Goal: Check status: Check status

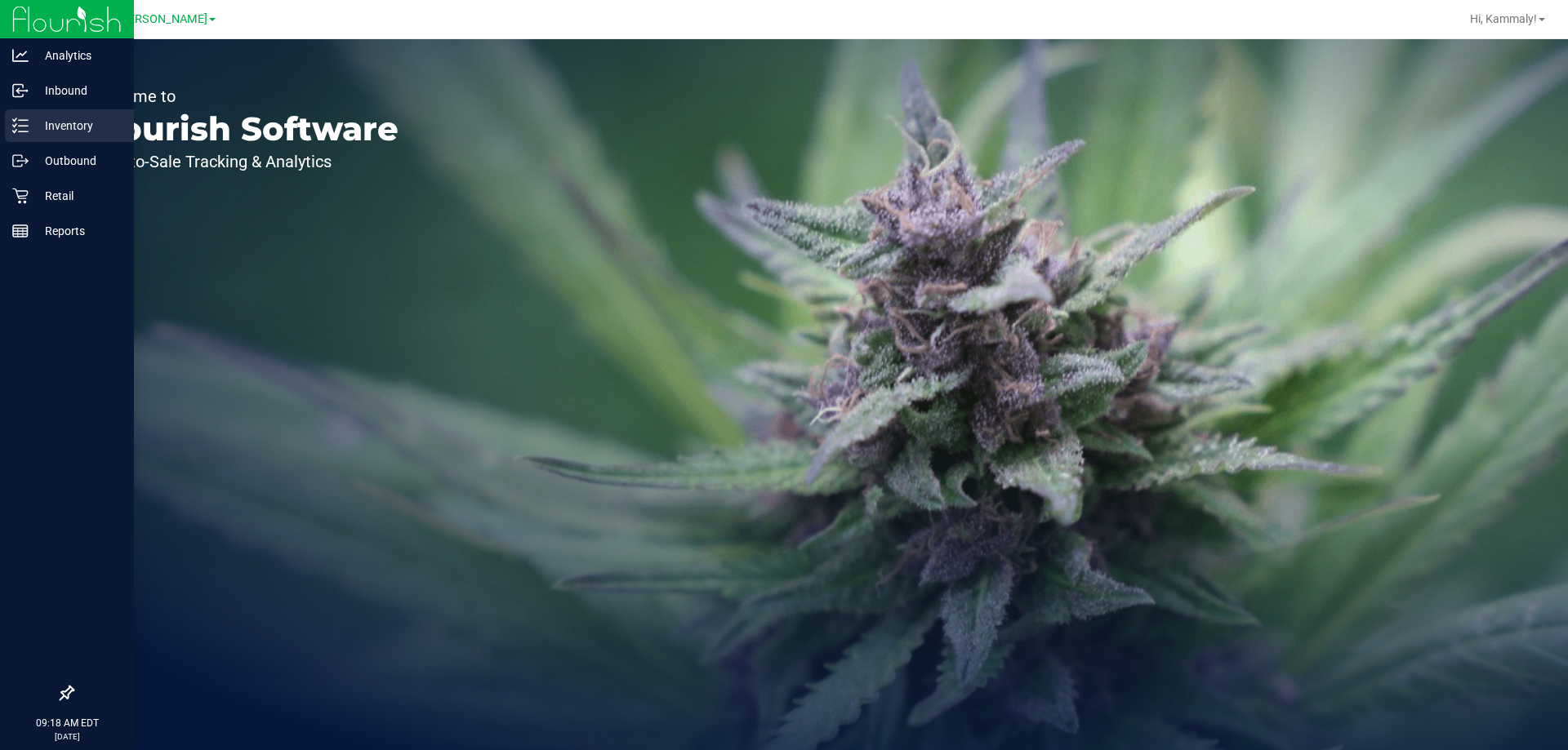
click at [20, 116] on div "Inventory" at bounding box center [69, 126] width 129 height 33
click at [20, 114] on div "Inventory" at bounding box center [69, 126] width 129 height 33
click at [13, 123] on icon at bounding box center [20, 125] width 16 height 16
click at [15, 123] on icon at bounding box center [20, 125] width 16 height 16
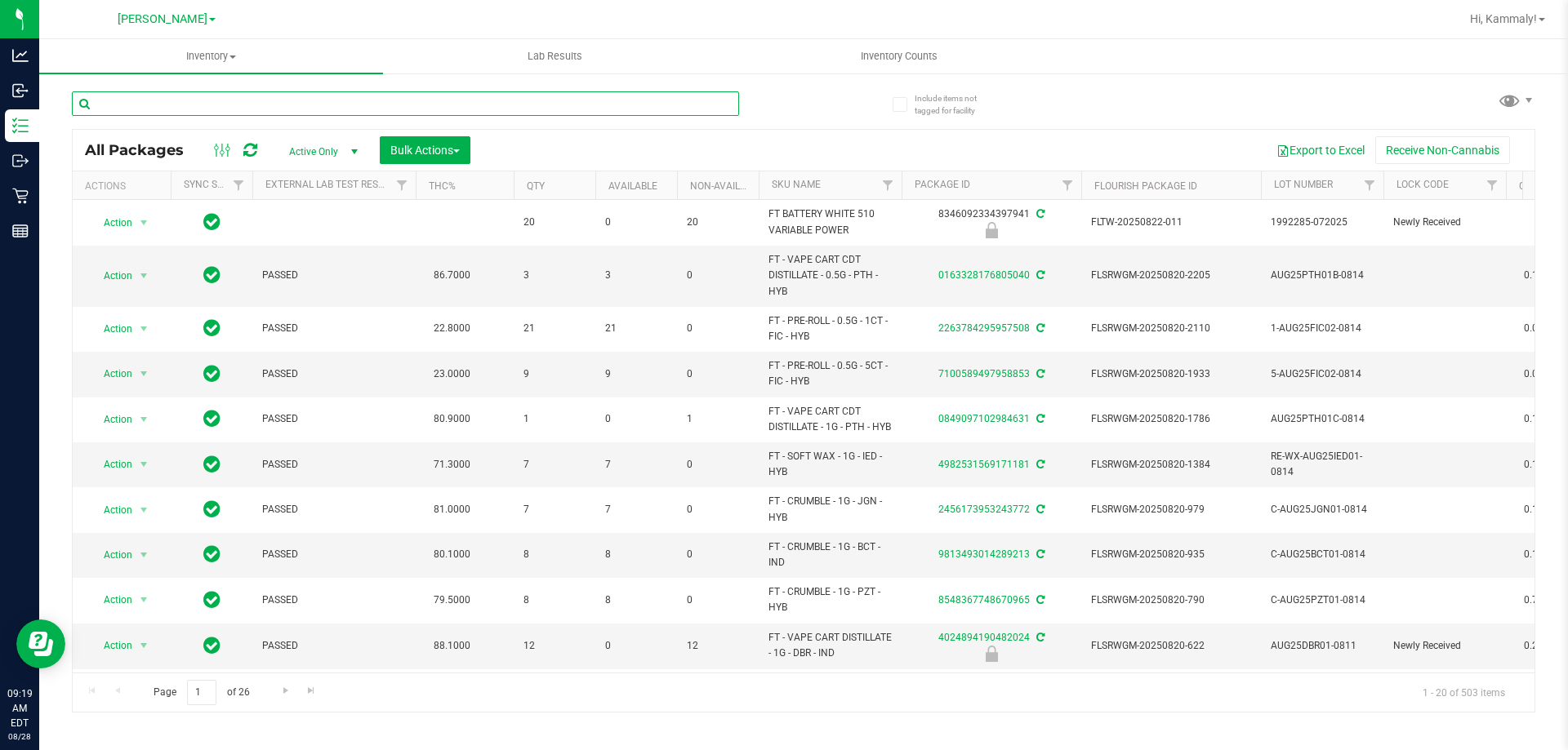
click at [497, 110] on input "text" at bounding box center [405, 104] width 667 height 25
type input "2218121389471441"
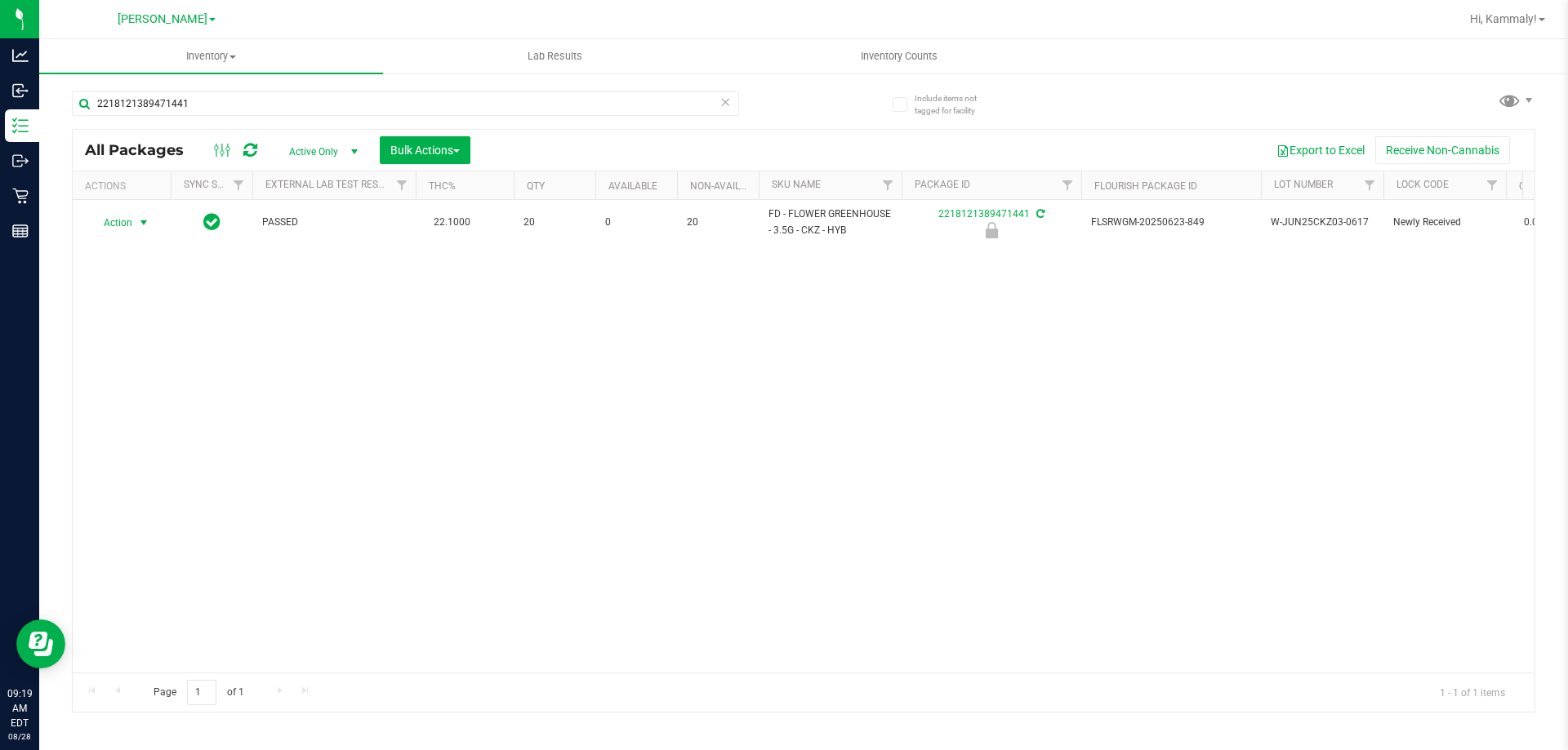
click at [123, 222] on span "Action" at bounding box center [111, 222] width 44 height 23
click at [121, 404] on li "Unlock package" at bounding box center [142, 416] width 104 height 25
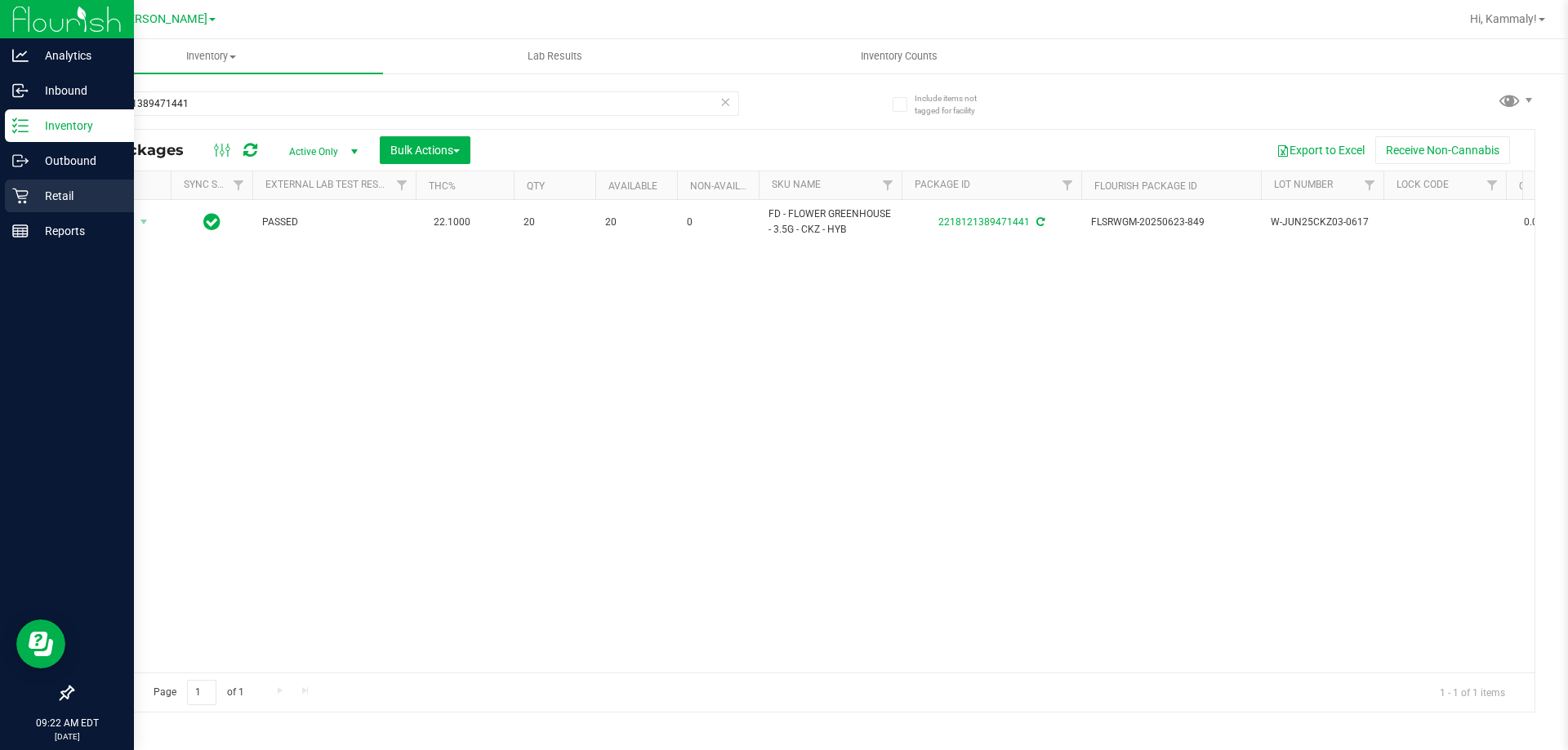
click at [34, 209] on div "Retail" at bounding box center [69, 196] width 129 height 33
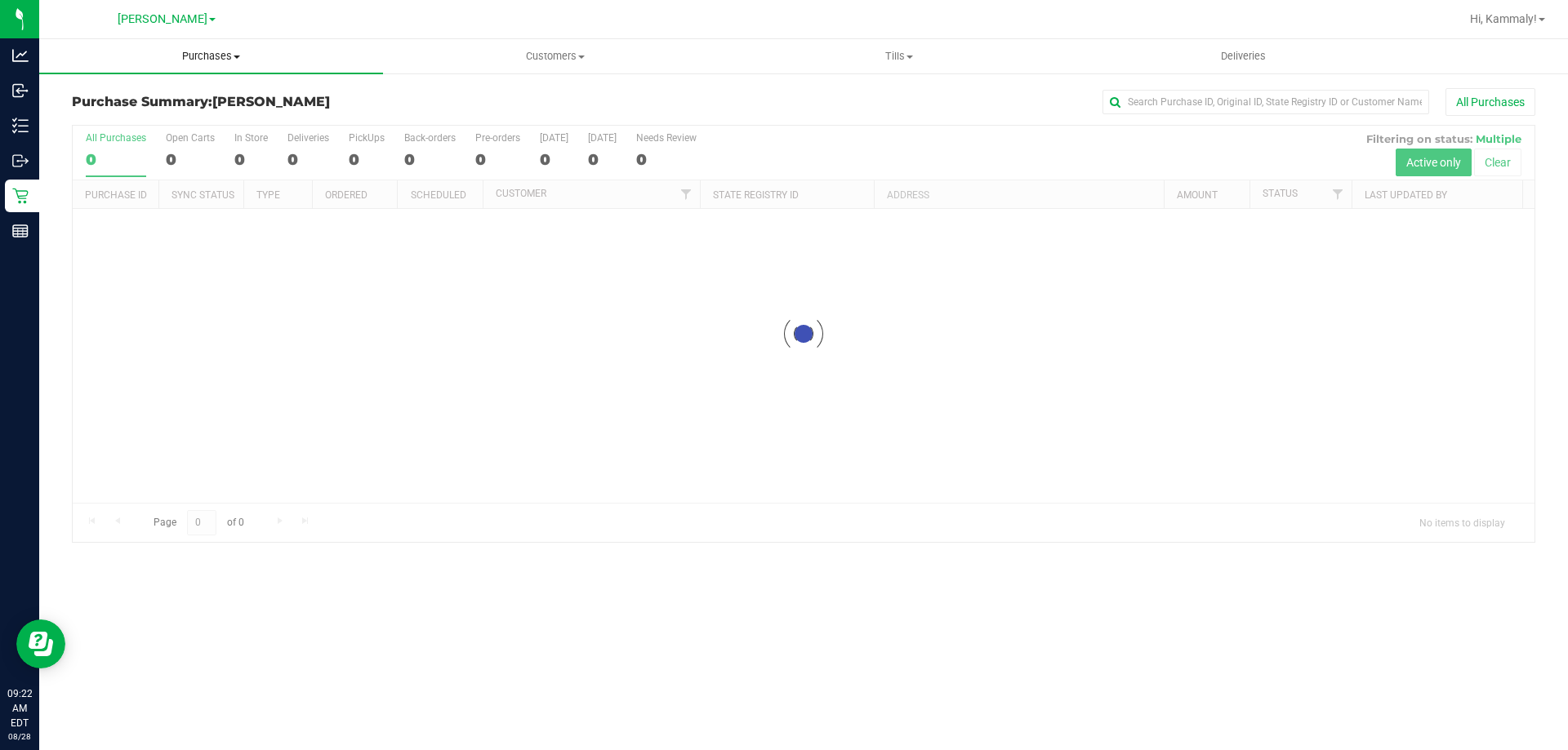
click at [219, 58] on span "Purchases" at bounding box center [211, 56] width 344 height 15
click at [169, 116] on li "Fulfillment" at bounding box center [211, 119] width 344 height 20
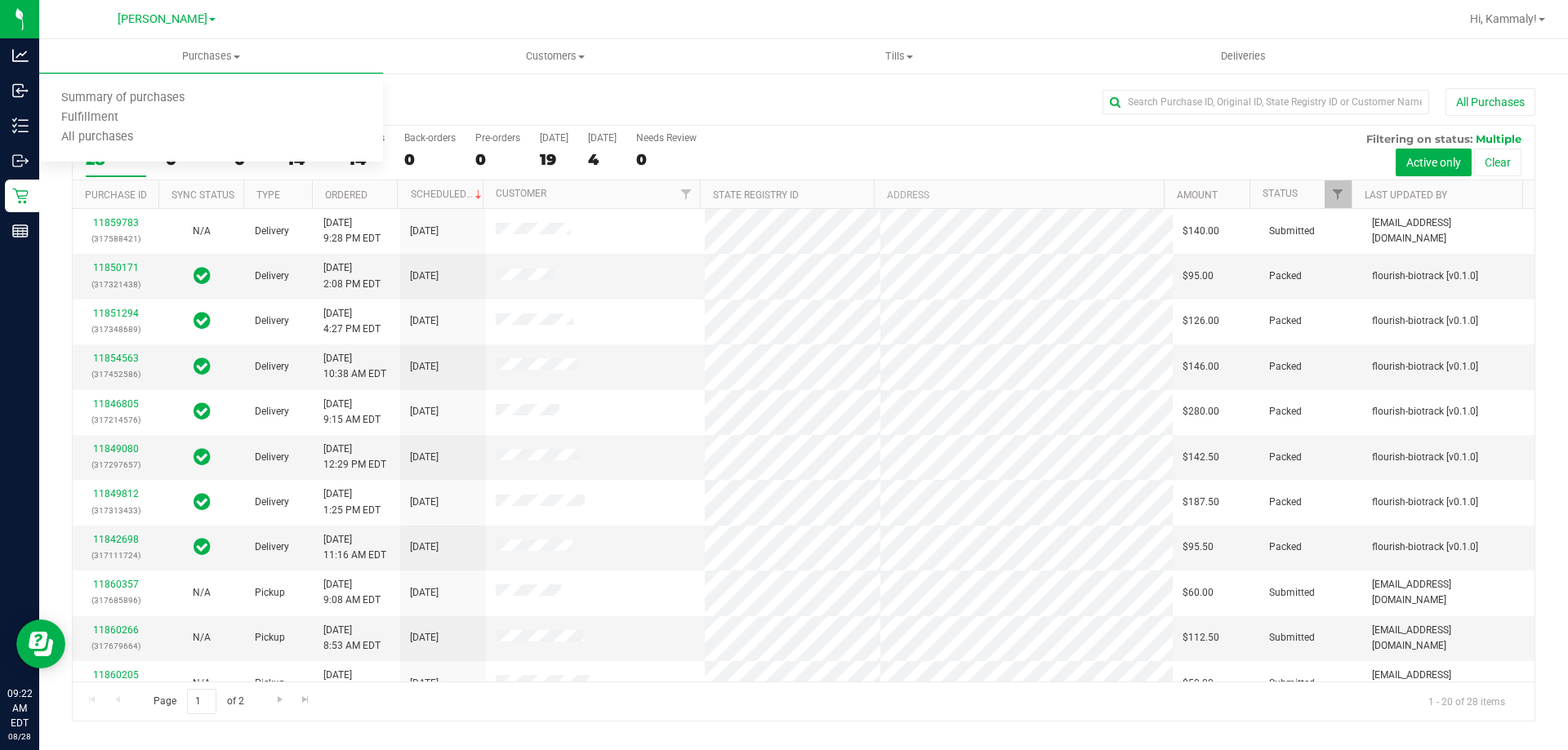
click at [421, 7] on div at bounding box center [875, 19] width 1167 height 32
click at [203, 38] on nav "Brandon WC Hi, Kammaly!" at bounding box center [803, 19] width 1528 height 39
click at [202, 54] on span "Purchases" at bounding box center [211, 56] width 344 height 15
click at [182, 120] on li "Fulfillment" at bounding box center [211, 119] width 344 height 20
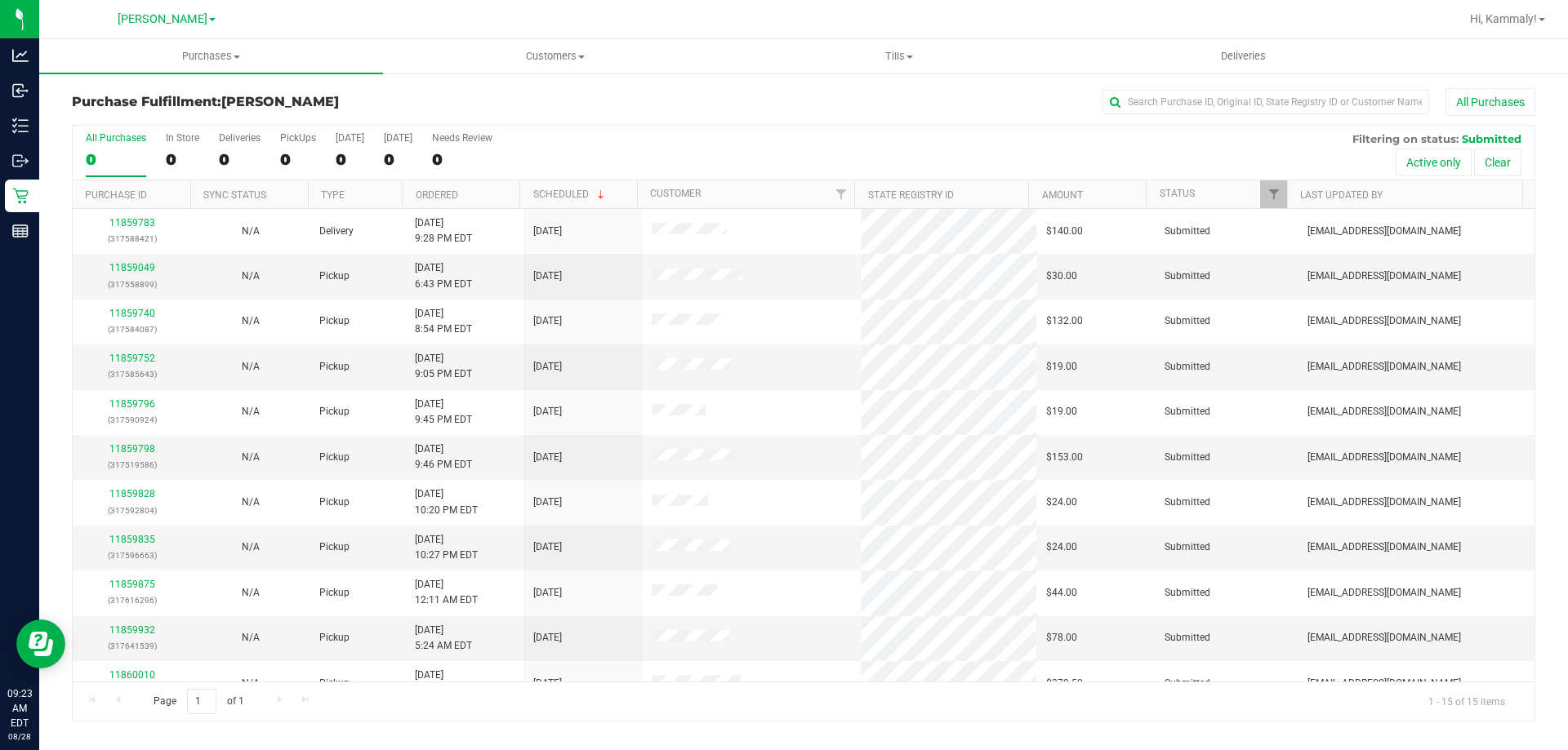
click at [498, 203] on th "Ordered" at bounding box center [459, 194] width 117 height 28
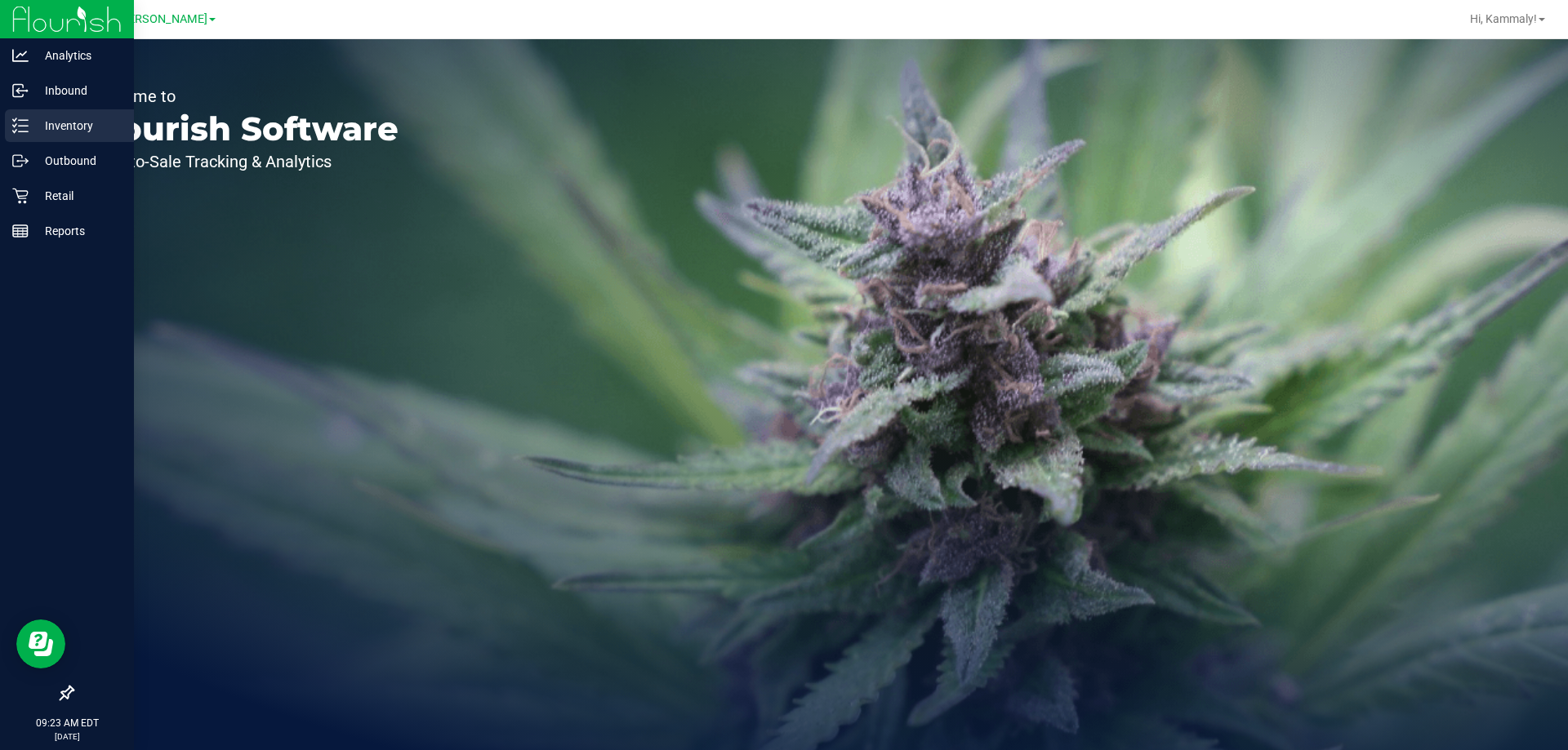
click at [33, 128] on p "Inventory" at bounding box center [77, 126] width 98 height 20
click at [3, 206] on link "Retail" at bounding box center [66, 197] width 133 height 35
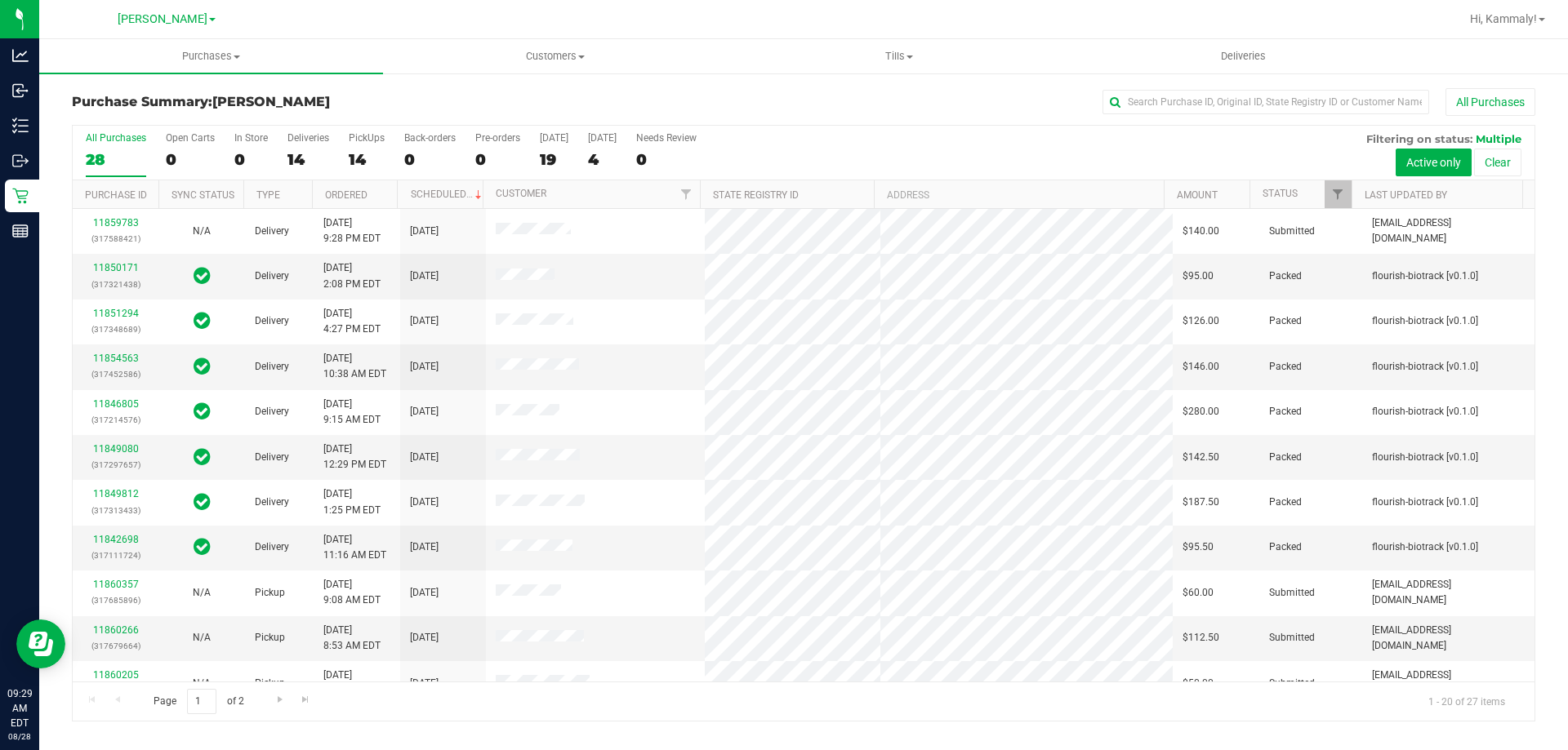
click at [388, 194] on th "Ordered" at bounding box center [355, 194] width 85 height 28
